Goal: Understand process/instructions: Learn about a topic

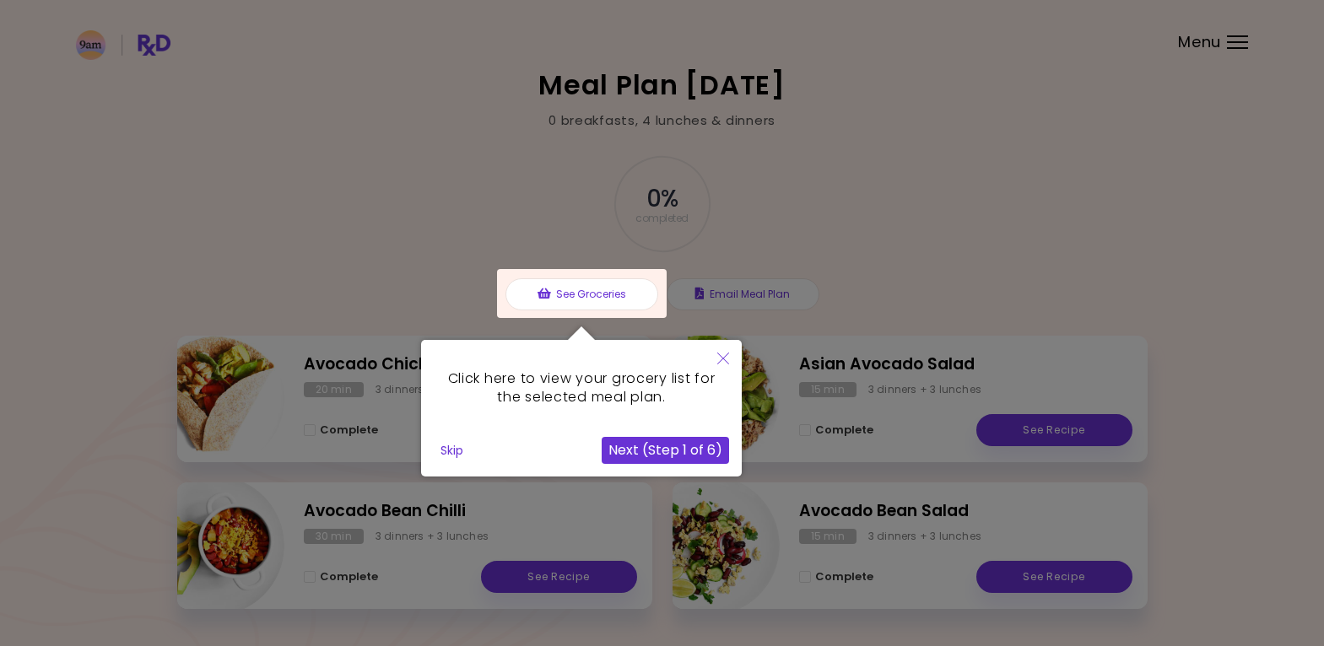
click at [658, 451] on button "Next (Step 1 of 6)" at bounding box center [665, 450] width 127 height 27
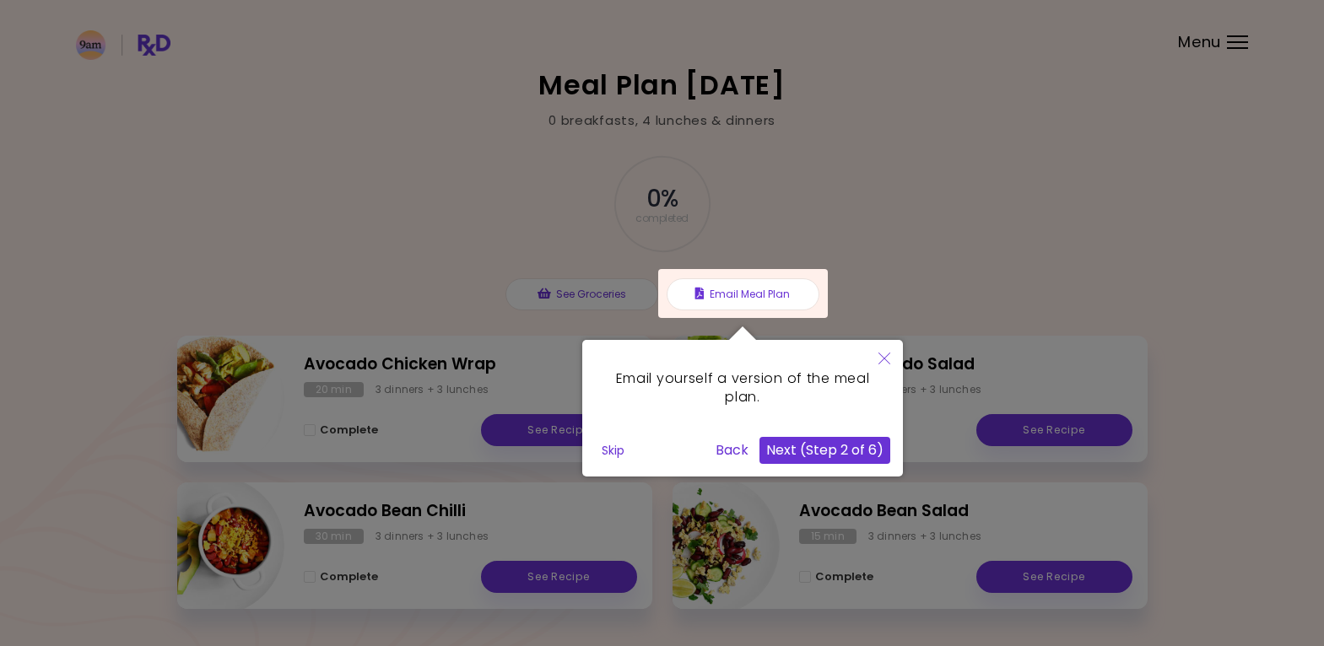
click at [809, 450] on button "Next (Step 2 of 6)" at bounding box center [825, 450] width 131 height 27
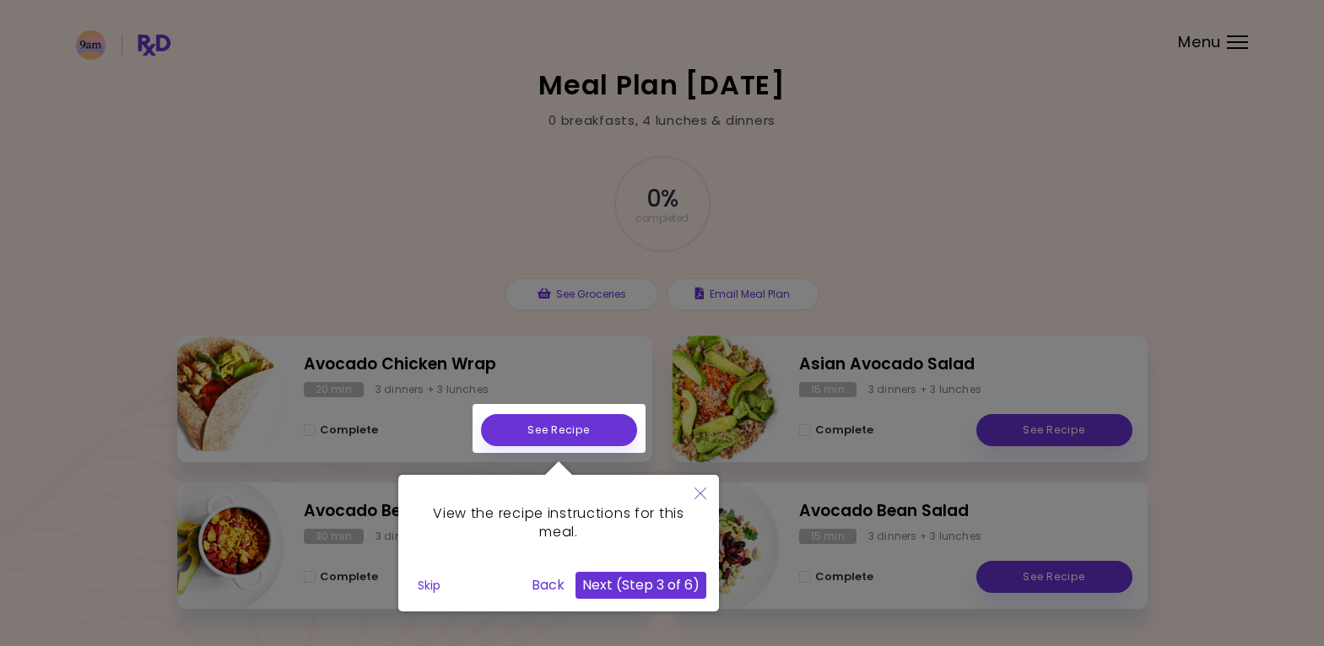
click at [635, 587] on button "Next (Step 3 of 6)" at bounding box center [641, 585] width 131 height 27
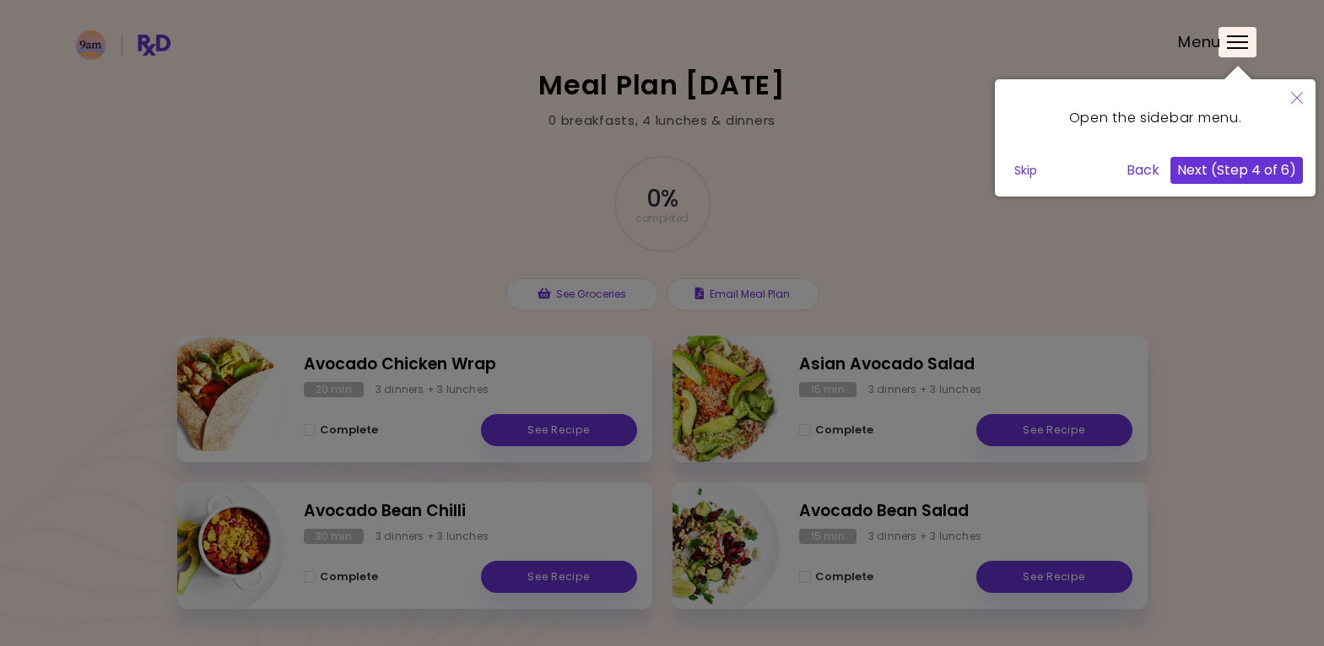
click at [1239, 162] on button "Next (Step 4 of 6)" at bounding box center [1237, 170] width 132 height 27
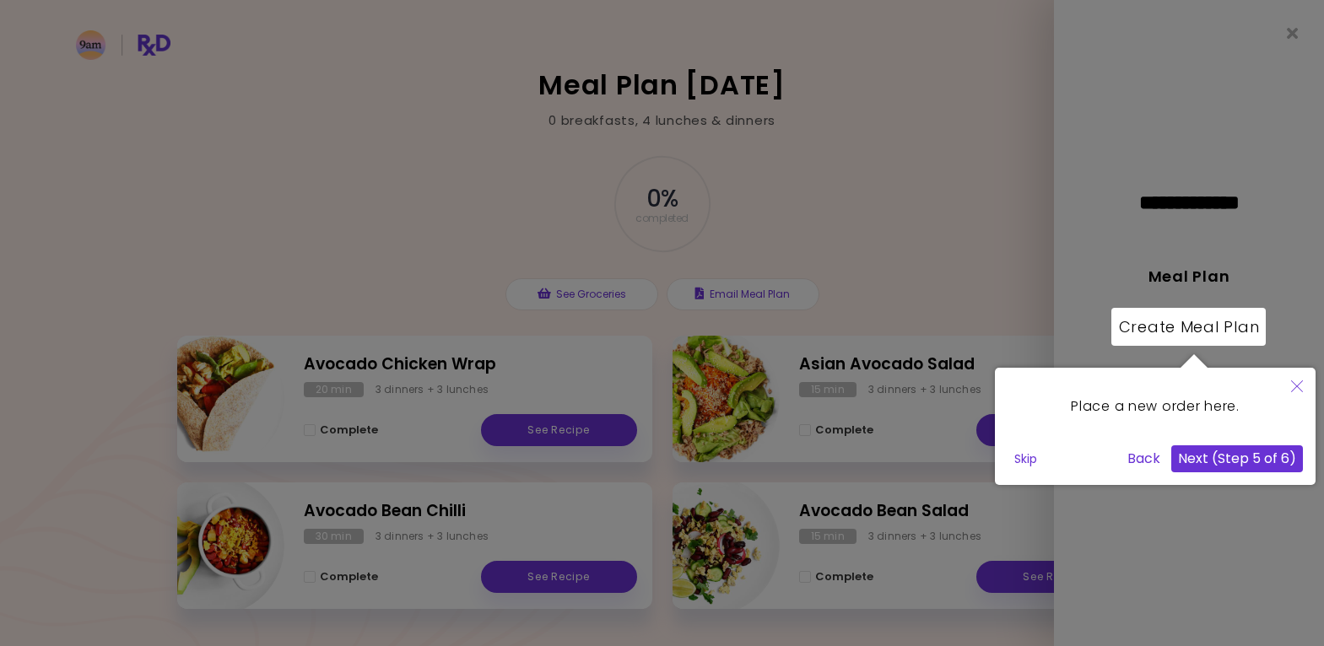
click at [1223, 460] on button "Next (Step 5 of 6)" at bounding box center [1237, 459] width 132 height 27
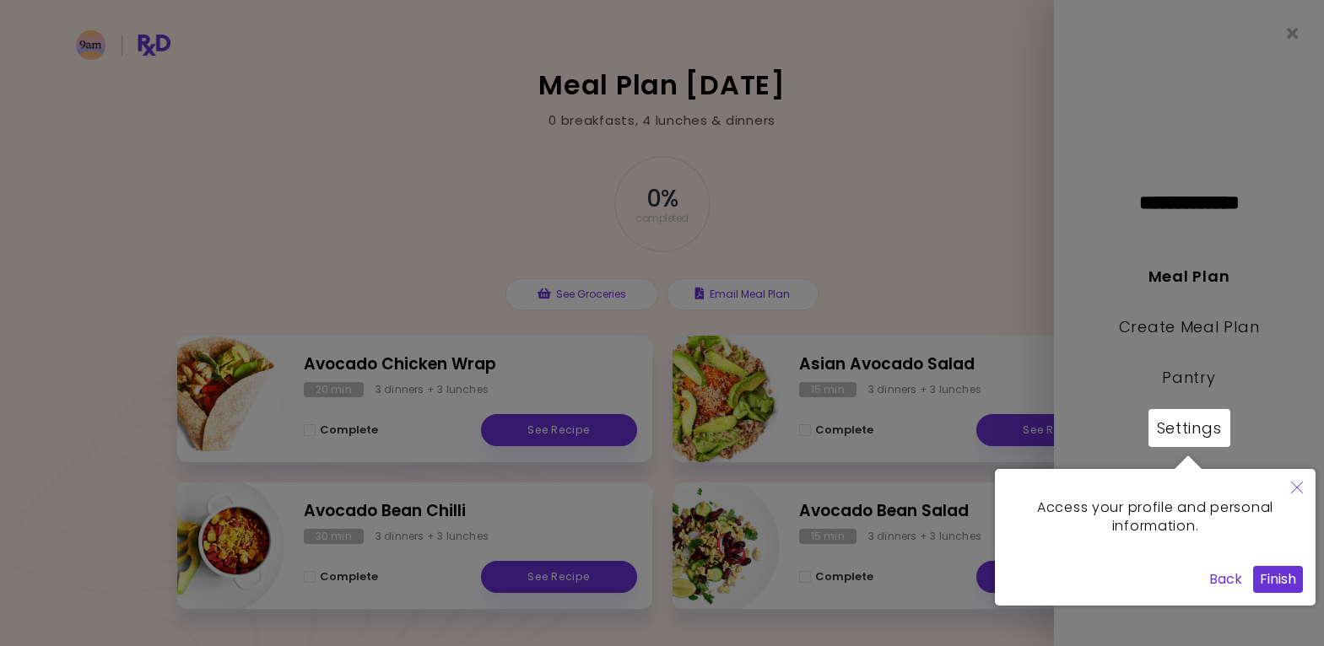
drag, startPoint x: 1270, startPoint y: 584, endPoint x: 1254, endPoint y: 578, distance: 17.1
click at [1268, 583] on button "Finish" at bounding box center [1278, 579] width 50 height 27
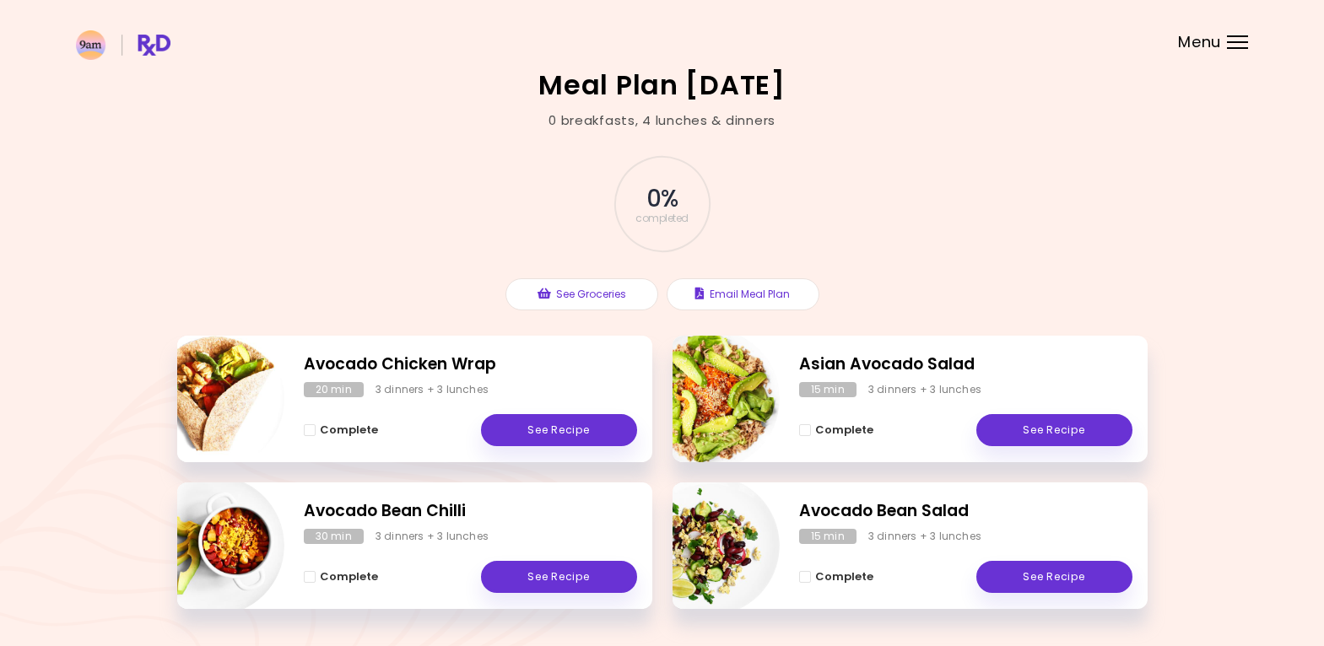
scroll to position [54, 0]
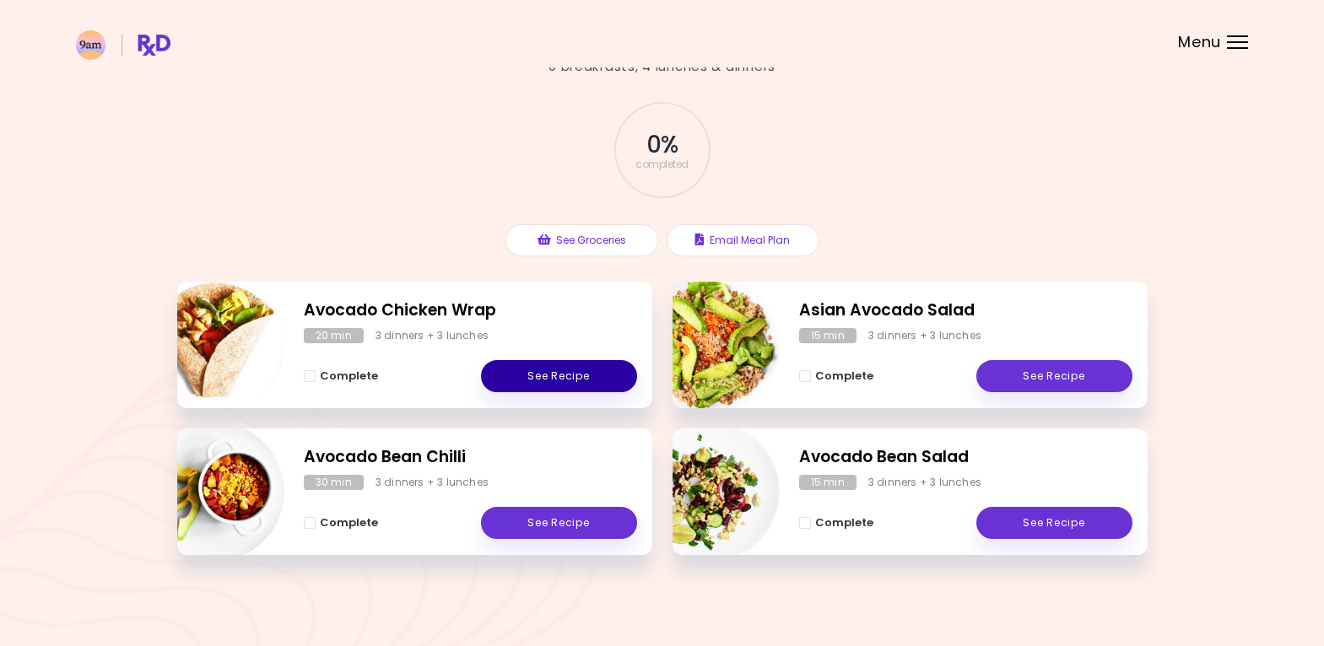
click at [559, 370] on link "See Recipe" at bounding box center [559, 376] width 156 height 32
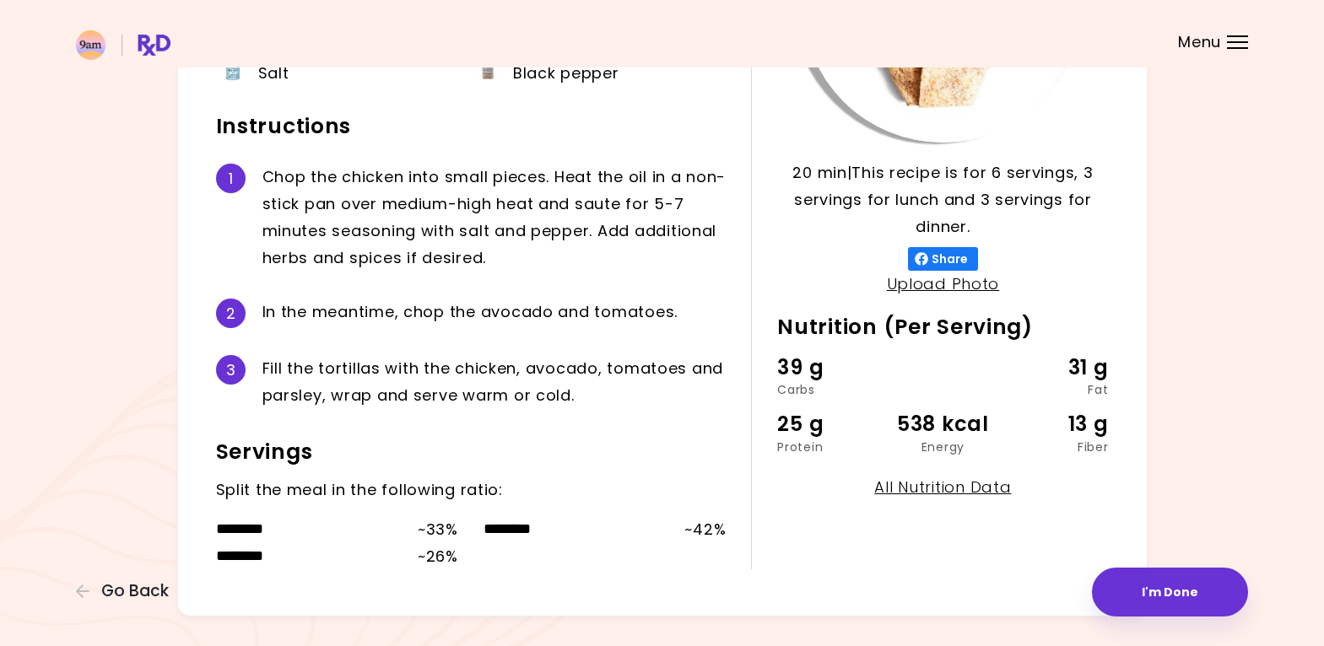
scroll to position [338, 0]
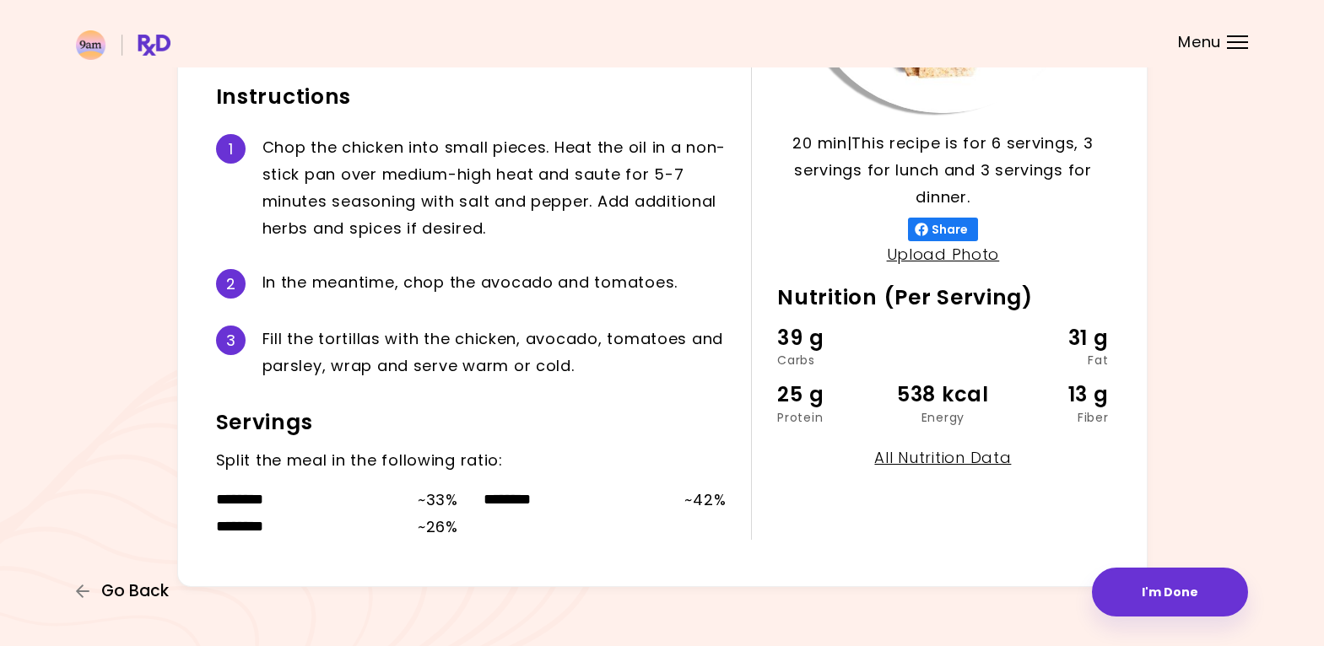
click at [144, 589] on span "Go Back" at bounding box center [135, 591] width 68 height 19
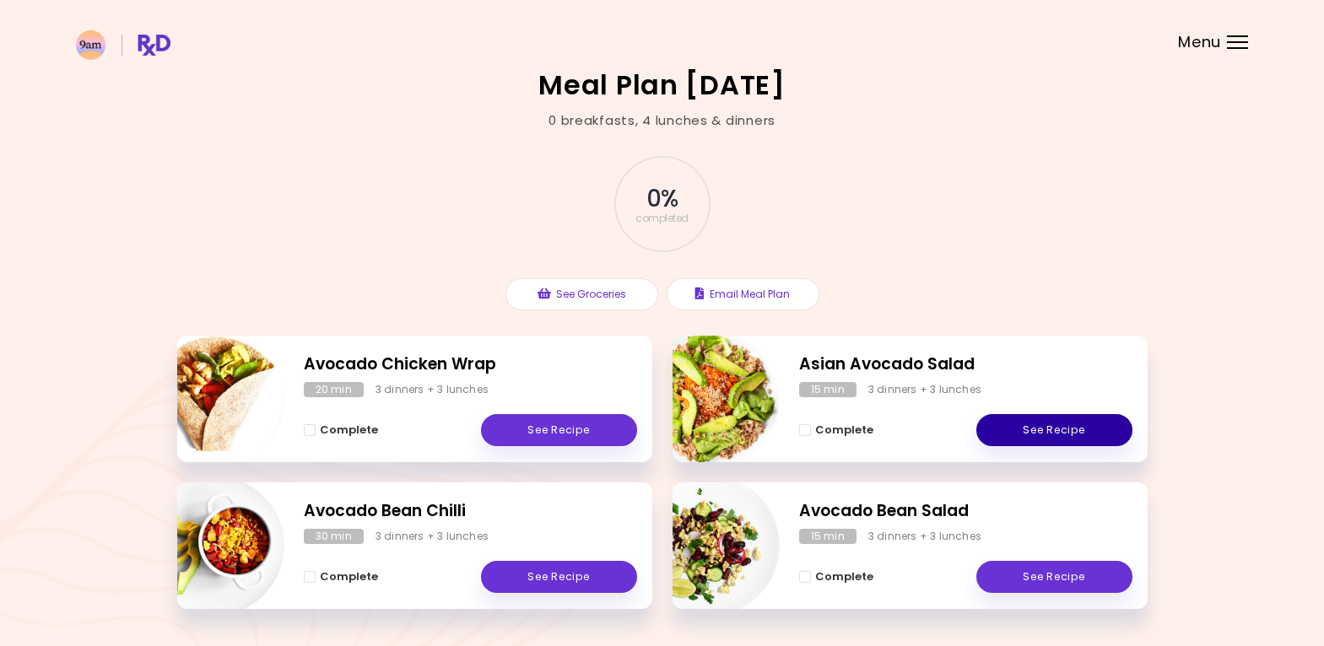
click at [1056, 425] on link "See Recipe" at bounding box center [1054, 430] width 156 height 32
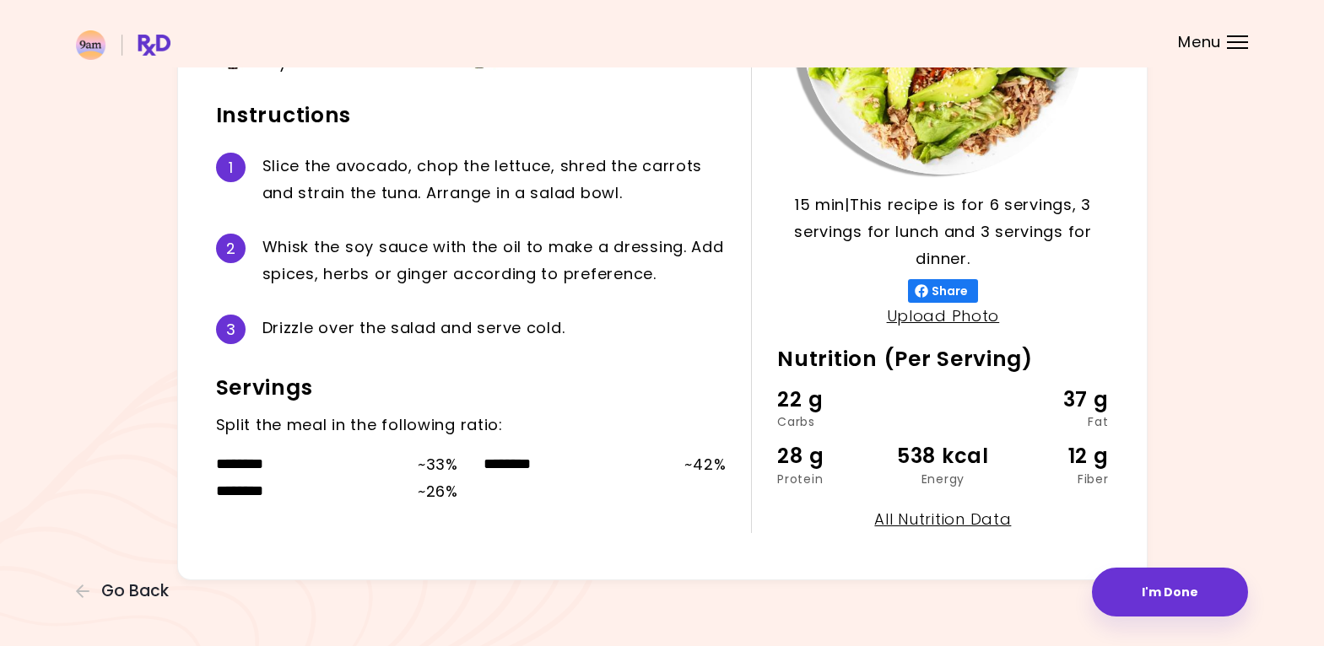
scroll to position [273, 0]
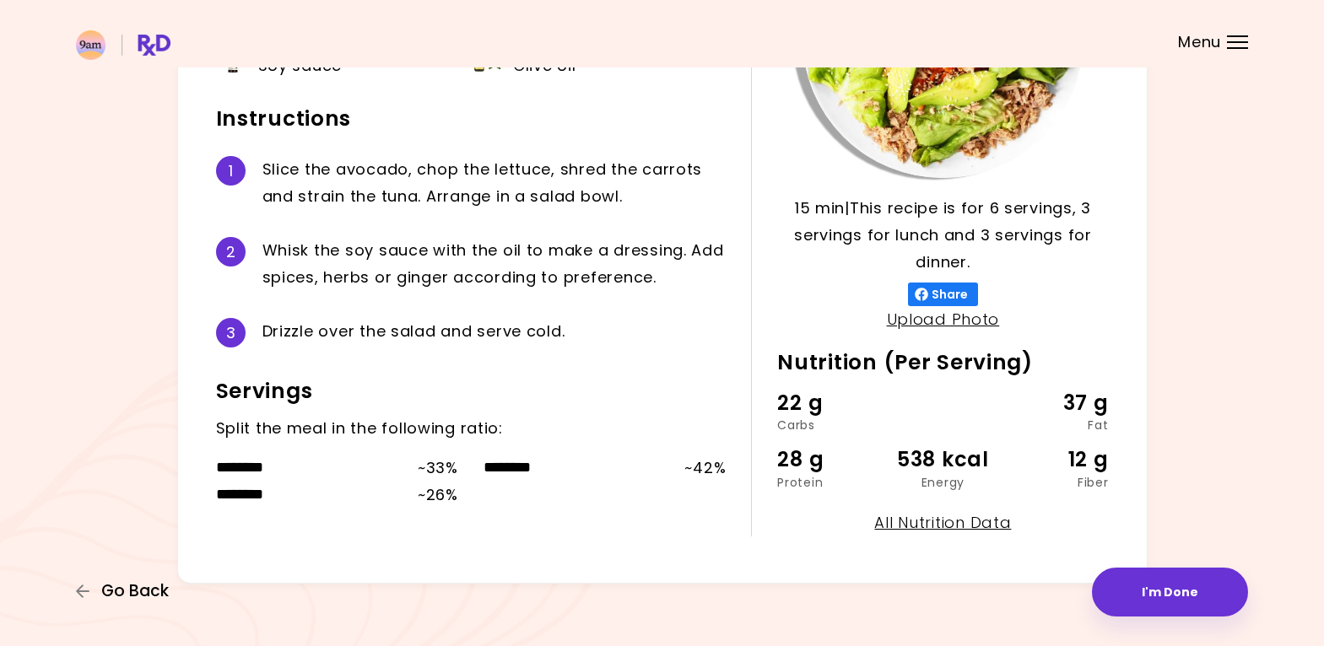
click at [137, 592] on span "Go Back" at bounding box center [135, 591] width 68 height 19
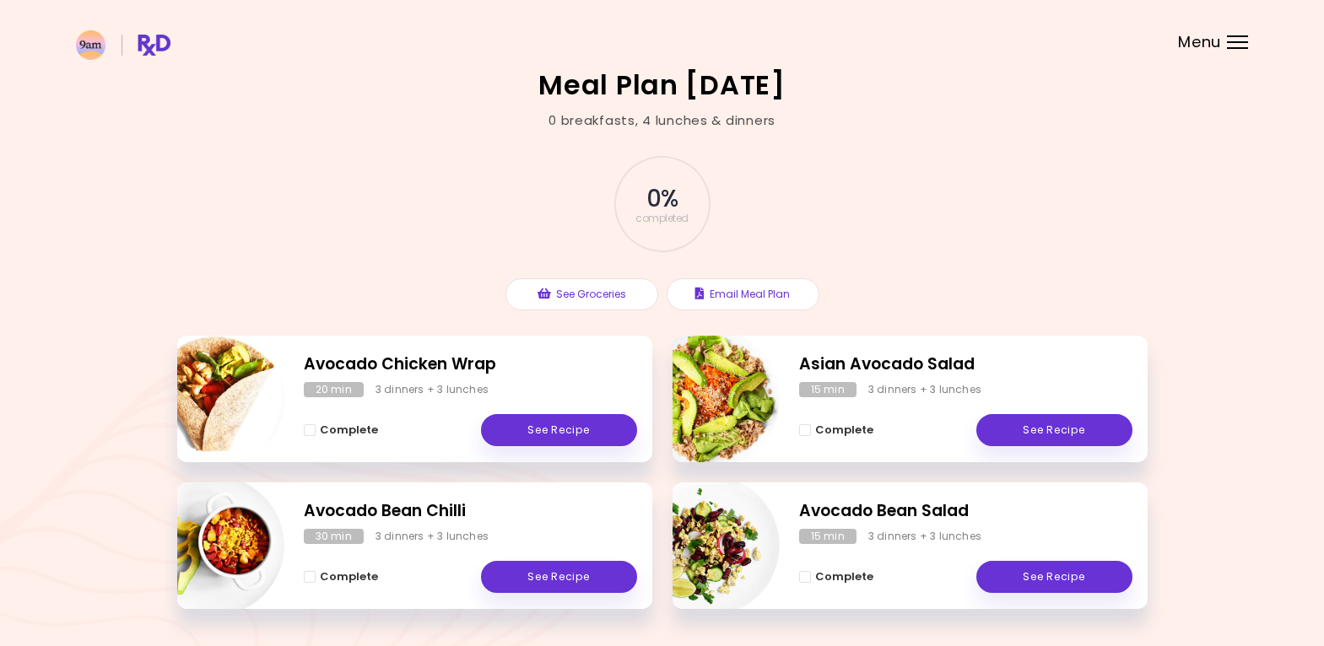
scroll to position [54, 0]
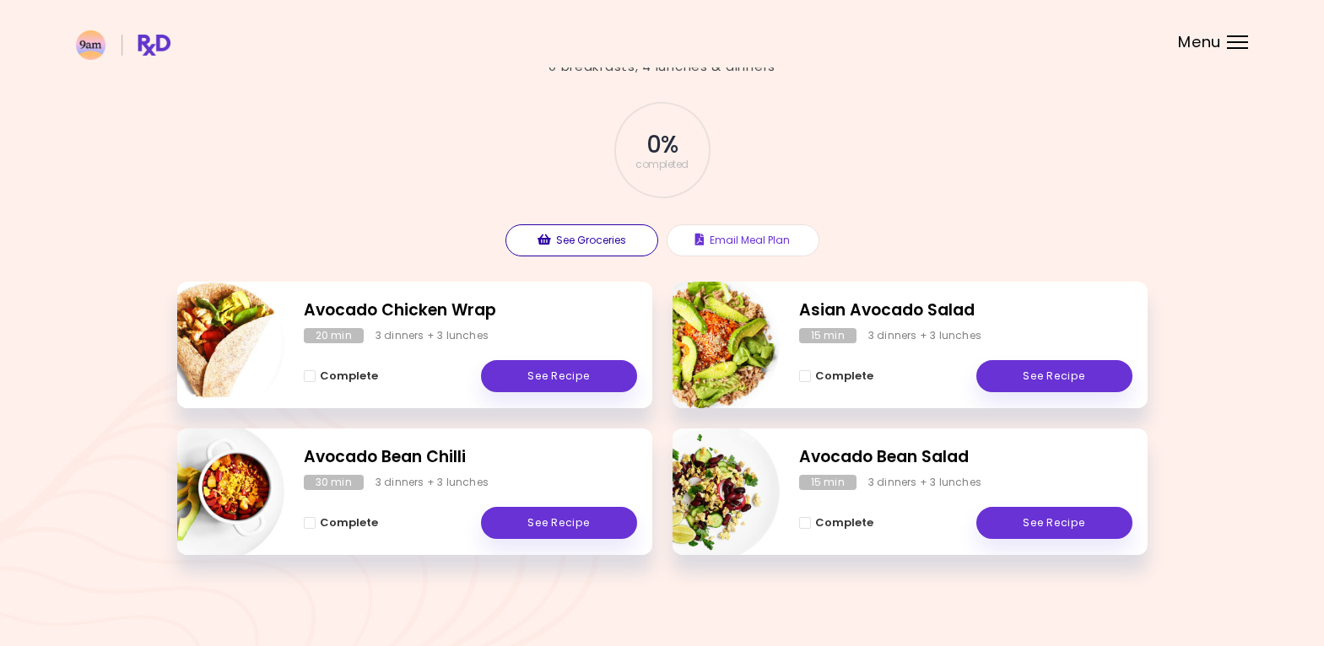
click at [564, 243] on button "See Groceries" at bounding box center [582, 240] width 153 height 32
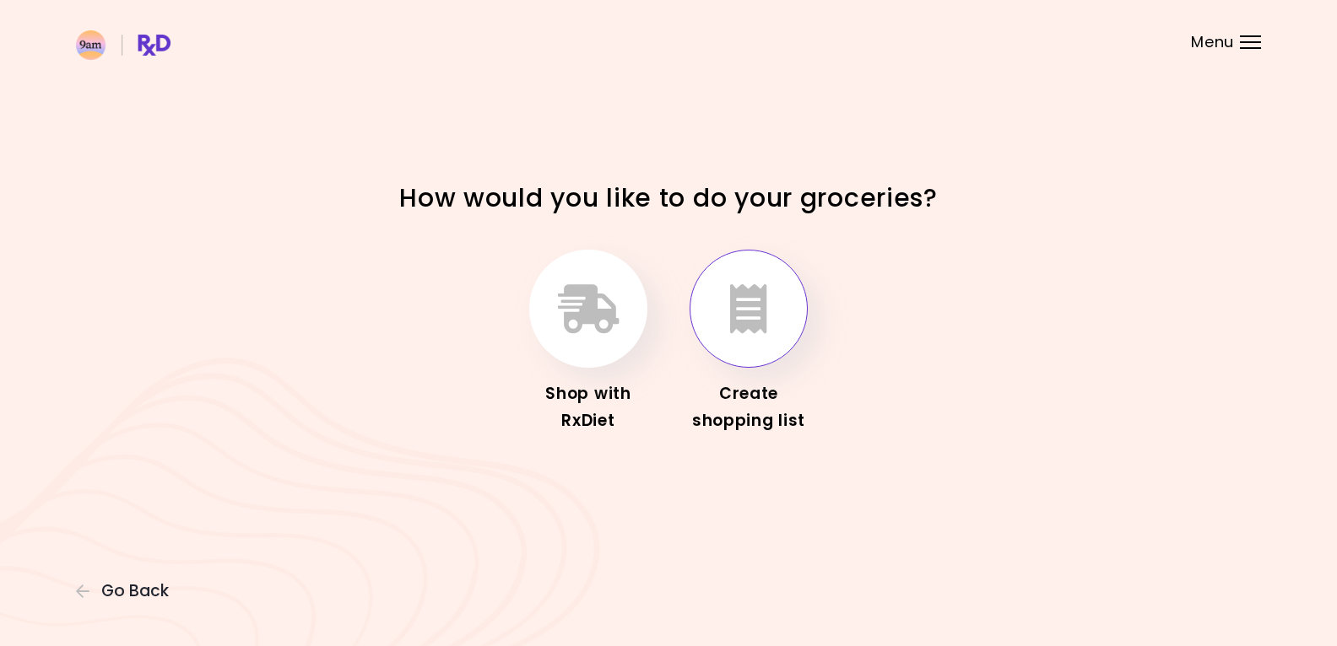
click at [757, 315] on icon "button" at bounding box center [748, 308] width 37 height 49
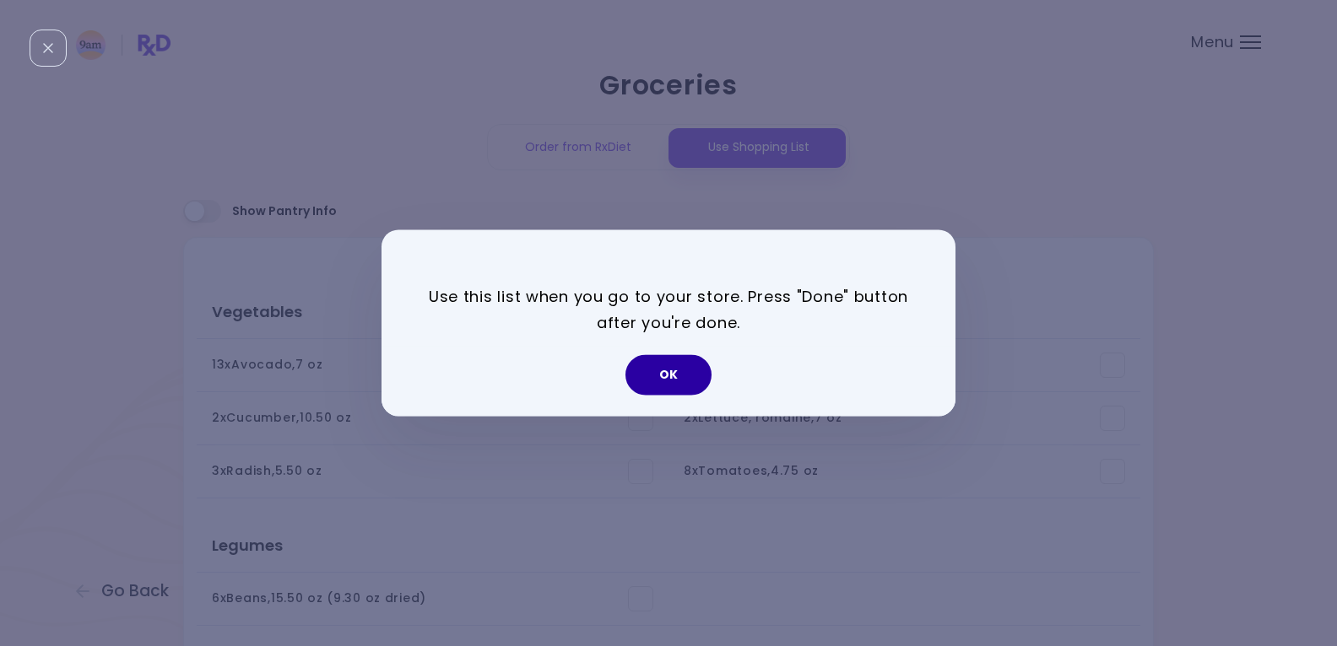
click at [673, 378] on button "OK" at bounding box center [668, 375] width 86 height 41
